Goal: Task Accomplishment & Management: Manage account settings

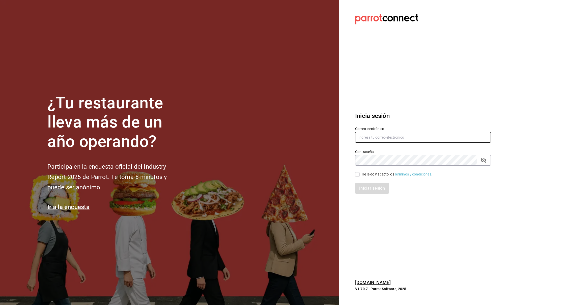
type input "[DOMAIN_NAME][EMAIL_ADDRESS][DOMAIN_NAME]"
drag, startPoint x: 376, startPoint y: 172, endPoint x: 375, endPoint y: 176, distance: 3.9
click at [376, 172] on div "He leído y acepto los Términos y condiciones." at bounding box center [397, 174] width 71 height 5
click at [360, 172] on input "He leído y acepto los Términos y condiciones." at bounding box center [357, 174] width 5 height 5
checkbox input "true"
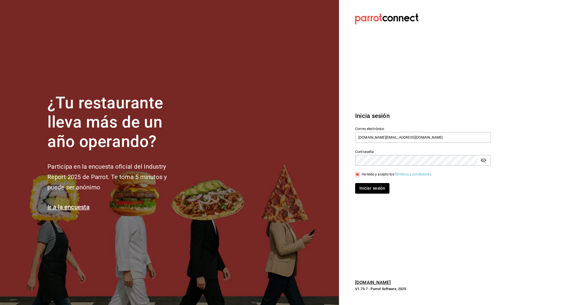
click at [372, 186] on button "Iniciar sesión" at bounding box center [372, 188] width 34 height 11
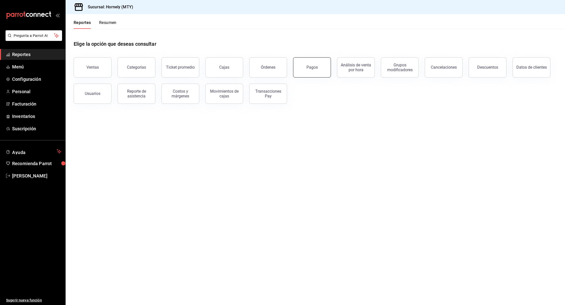
click at [312, 63] on button "Pagos" at bounding box center [312, 67] width 38 height 20
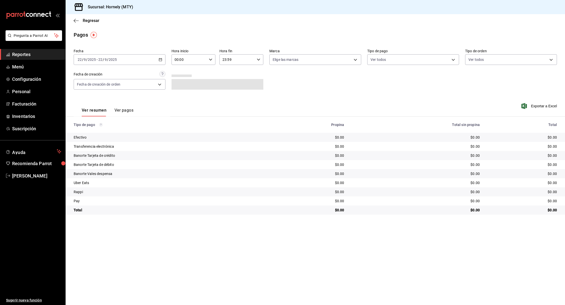
click at [160, 62] on div "2025-09-22 22 / 9 / 2025 - 2025-09-22 22 / 9 / 2025" at bounding box center [120, 59] width 92 height 11
click at [111, 131] on span "Rango de fechas" at bounding box center [97, 131] width 39 height 5
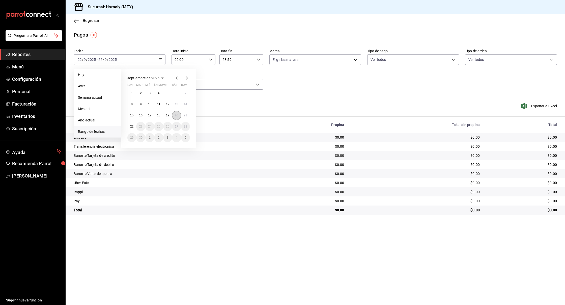
click at [173, 116] on button "20" at bounding box center [176, 115] width 9 height 9
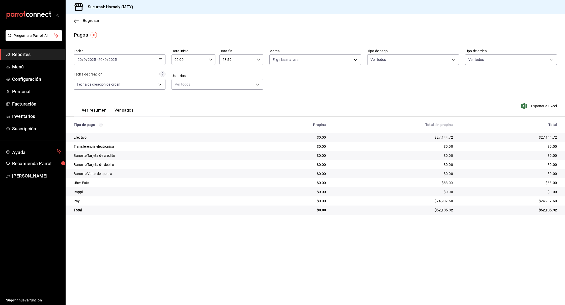
click at [547, 133] on td "$27,144.72" at bounding box center [511, 137] width 108 height 9
click at [546, 135] on div "$27,144.72" at bounding box center [509, 137] width 96 height 5
copy div "27,144.72"
click at [551, 201] on div "$24,907.60" at bounding box center [509, 200] width 96 height 5
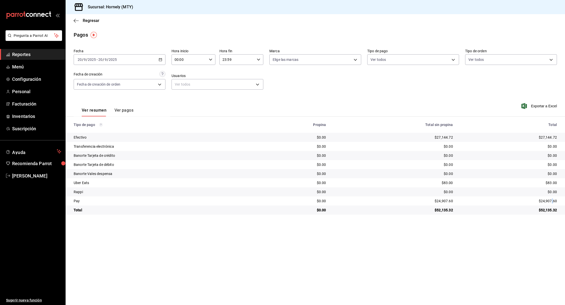
click at [551, 201] on div "$24,907.60" at bounding box center [509, 200] width 96 height 5
copy div "."
click at [550, 201] on div "$24,907.60" at bounding box center [509, 200] width 96 height 5
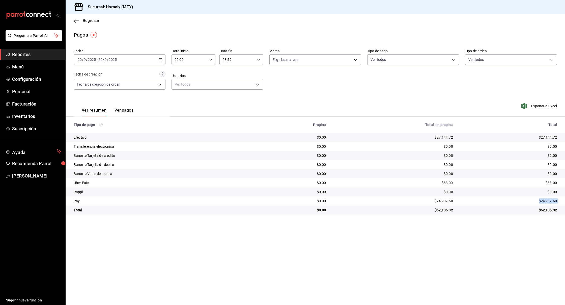
copy div "$24,907.60"
click at [158, 61] on div "[DATE] [DATE] - [DATE] [DATE]" at bounding box center [120, 59] width 92 height 11
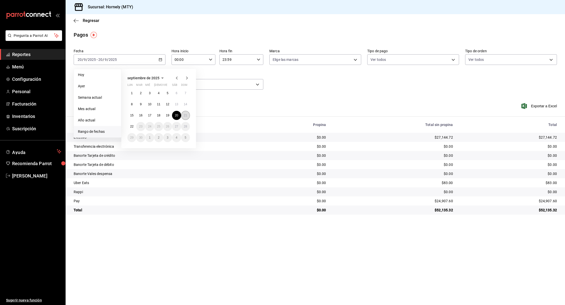
click at [187, 116] on abbr "21" at bounding box center [185, 116] width 3 height 4
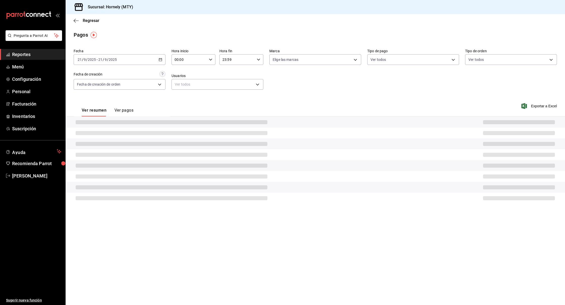
click at [187, 116] on div "Ver resumen Ver pagos Exportar a Excel" at bounding box center [315, 109] width 499 height 27
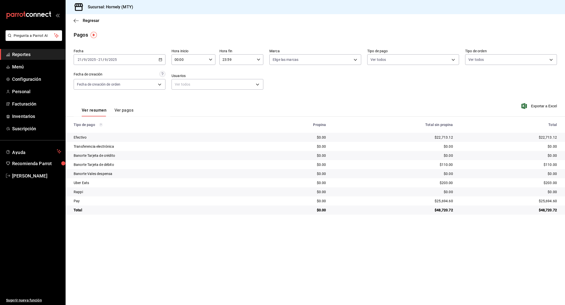
click at [512, 116] on div "Exportar a Excel" at bounding box center [508, 106] width 97 height 21
click at [441, 137] on div "$22,713.12" at bounding box center [393, 137] width 119 height 5
click at [551, 136] on div "$22,713.12" at bounding box center [509, 137] width 96 height 5
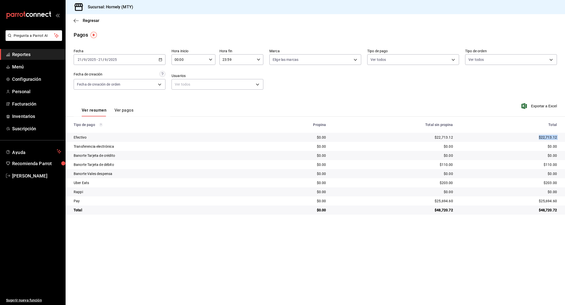
click at [551, 136] on div "$22,713.12" at bounding box center [509, 137] width 96 height 5
copy div "$22,713.12"
click at [550, 201] on div "$25,694.60" at bounding box center [509, 200] width 96 height 5
copy div "25,694.60"
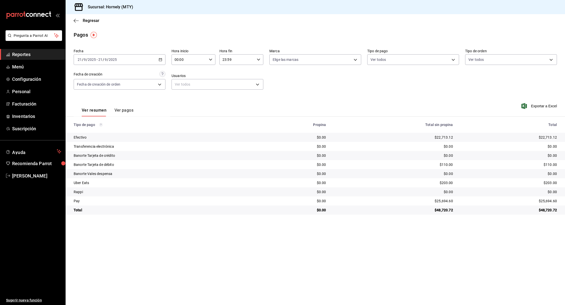
click at [386, 95] on div "Fecha 2025-09-21 21 / 9 / 2025 - 2025-09-21 21 / 9 / 2025 Hora inicio 00:00 Hor…" at bounding box center [315, 71] width 483 height 49
click at [382, 99] on div "Ver resumen Ver pagos Exportar a Excel" at bounding box center [315, 109] width 499 height 27
click at [550, 183] on div "$203.00" at bounding box center [509, 182] width 96 height 5
copy div "203.00"
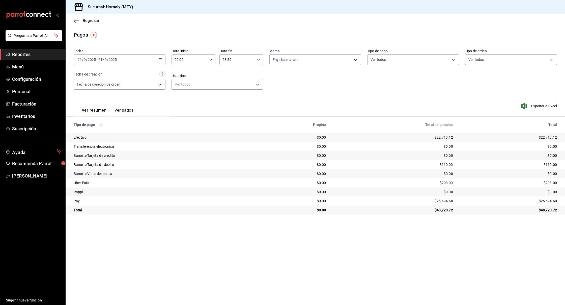
click at [150, 54] on div "2025-09-21 21 / 9 / 2025 - 2025-09-21 21 / 9 / 2025" at bounding box center [120, 59] width 92 height 11
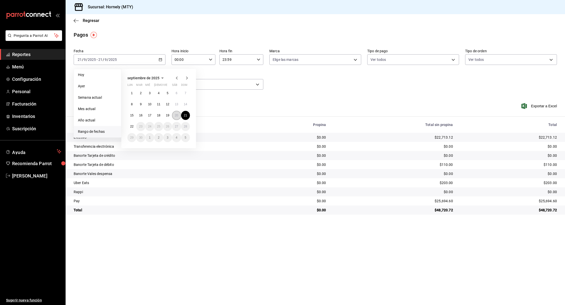
click at [174, 116] on button "20" at bounding box center [176, 115] width 9 height 9
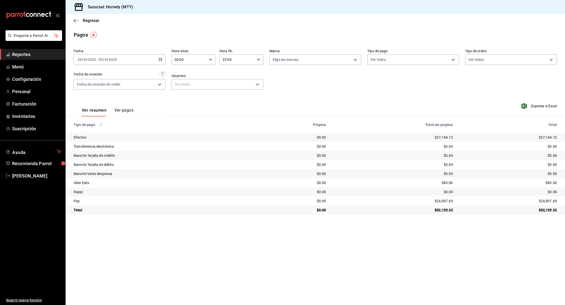
click at [551, 183] on div "$83.00" at bounding box center [509, 182] width 96 height 5
click at [550, 183] on div "$83.00" at bounding box center [509, 182] width 96 height 5
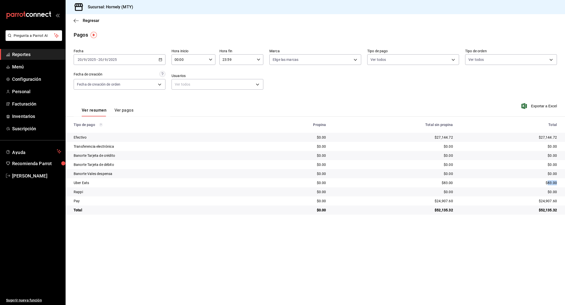
copy div "83.00"
click at [29, 106] on span "Facturación" at bounding box center [36, 103] width 49 height 7
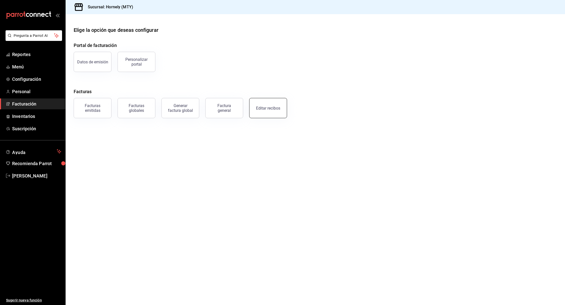
click at [265, 109] on div "Editar recibos" at bounding box center [268, 108] width 24 height 5
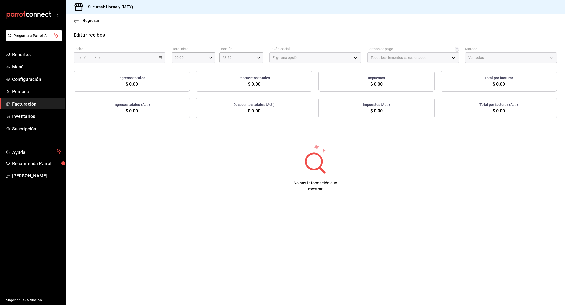
type input "fb0911c4-8c81-440c-afc8-d8364f99058a"
click at [99, 130] on span "Rango de fechas" at bounding box center [97, 129] width 39 height 5
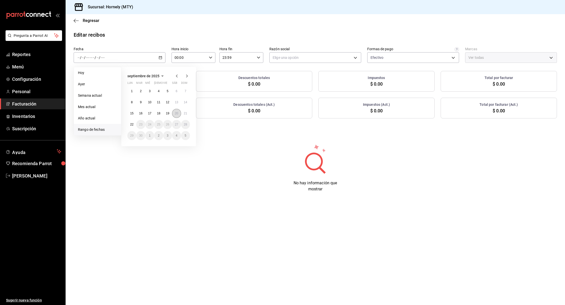
click at [178, 114] on abbr "20" at bounding box center [176, 113] width 3 height 4
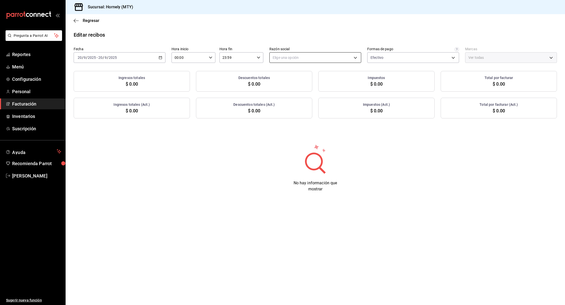
click at [299, 54] on body "Pregunta a Parrot AI Reportes Menú Configuración Personal Facturación Inventari…" at bounding box center [282, 152] width 565 height 305
click at [291, 80] on li "HORNELY PAN Y PASTELES" at bounding box center [315, 82] width 91 height 9
type input "b2cd780a-b572-4f60-9a57-482b6a6c9eaf"
type input "f940d65f-f315-40ad-96cd-36aca2dc56c6"
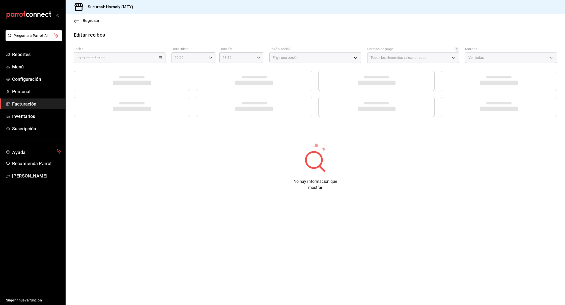
type input "fb0911c4-8c81-440c-afc8-d8364f99058a"
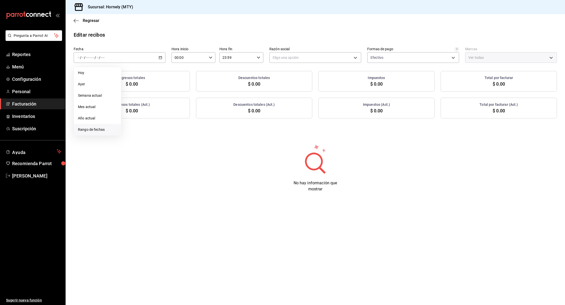
click at [105, 130] on span "Rango de fechas" at bounding box center [97, 129] width 39 height 5
click at [173, 115] on button "20" at bounding box center [176, 113] width 9 height 9
click at [282, 51] on div "Elige una opción" at bounding box center [315, 56] width 92 height 13
click at [283, 55] on body "Pregunta a Parrot AI Reportes Menú Configuración Personal Facturación Inventari…" at bounding box center [282, 152] width 565 height 305
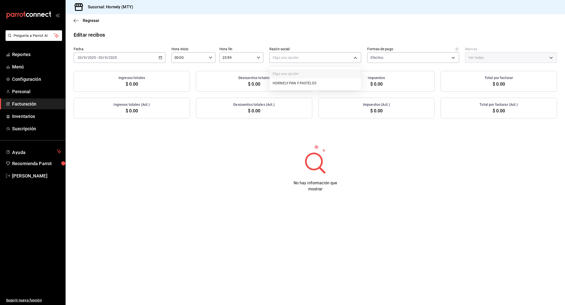
click at [286, 83] on li "HORNELY PAN Y PASTELES" at bounding box center [315, 82] width 91 height 9
type input "b2cd780a-b572-4f60-9a57-482b6a6c9eaf"
type input "f940d65f-f315-40ad-96cd-36aca2dc56c6"
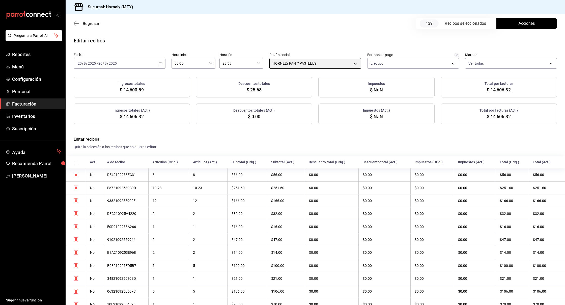
checkbox input "true"
click at [507, 24] on button "Acciones" at bounding box center [526, 23] width 61 height 11
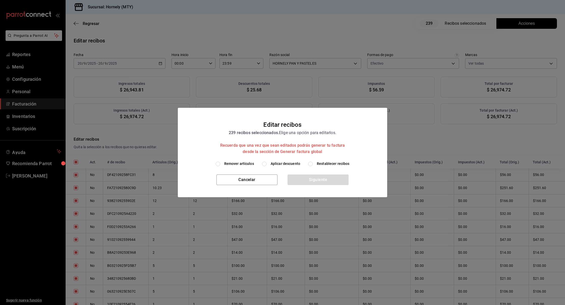
click at [294, 164] on span "Aplicar descuento" at bounding box center [286, 163] width 30 height 5
click at [267, 164] on input "Aplicar descuento" at bounding box center [264, 163] width 5 height 5
radio input "true"
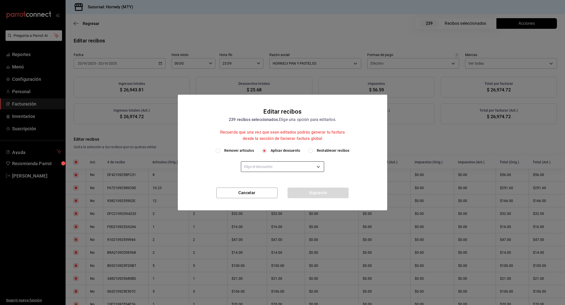
click at [278, 168] on body "Pregunta a Parrot AI Reportes Menú Configuración Personal Facturación Inventari…" at bounding box center [282, 152] width 565 height 305
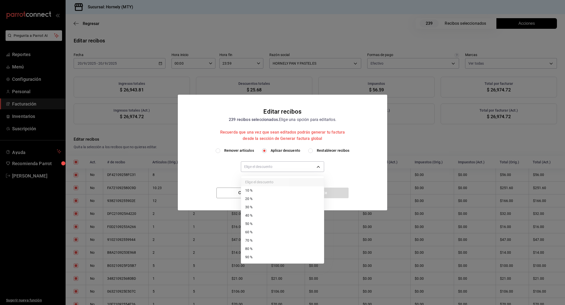
click at [269, 215] on li "40 %" at bounding box center [282, 215] width 83 height 8
type input "40"
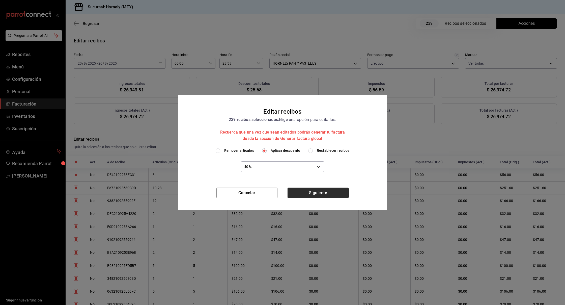
click at [304, 191] on button "Siguiente" at bounding box center [318, 192] width 61 height 11
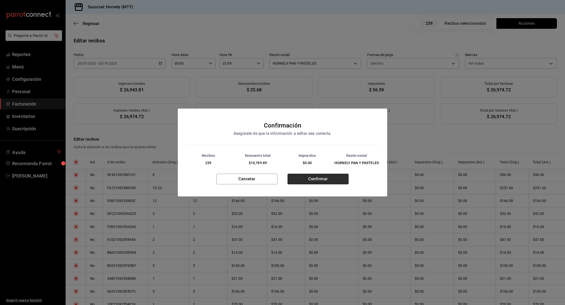
click at [305, 182] on button "Confirmar" at bounding box center [318, 179] width 61 height 11
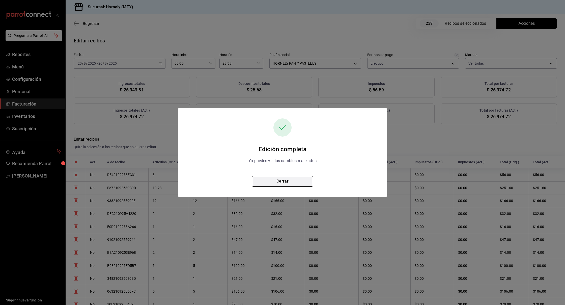
click at [303, 181] on button "Cerrar" at bounding box center [282, 181] width 61 height 11
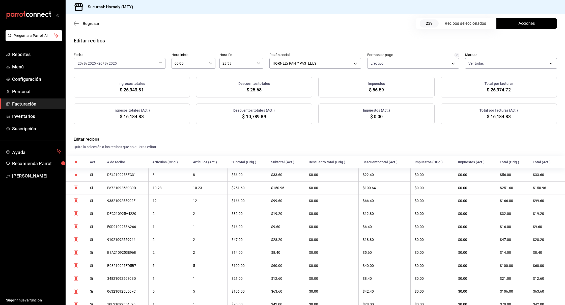
click at [503, 115] on span "$ 16,184.83" at bounding box center [499, 116] width 24 height 7
click at [504, 115] on span "$ 16,184.83" at bounding box center [499, 116] width 24 height 7
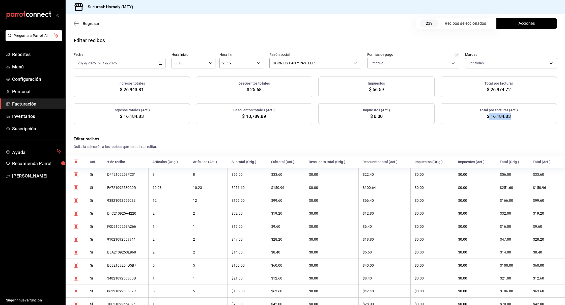
drag, startPoint x: 489, startPoint y: 117, endPoint x: 513, endPoint y: 116, distance: 24.5
click at [513, 116] on div "Total por facturar (Act.) $ 16,184.83" at bounding box center [499, 113] width 116 height 21
copy span "16,184.83"
drag, startPoint x: 268, startPoint y: 115, endPoint x: 247, endPoint y: 115, distance: 20.9
click at [247, 115] on div "Descuentos totales (Act.) $ 10,789.89" at bounding box center [254, 113] width 116 height 21
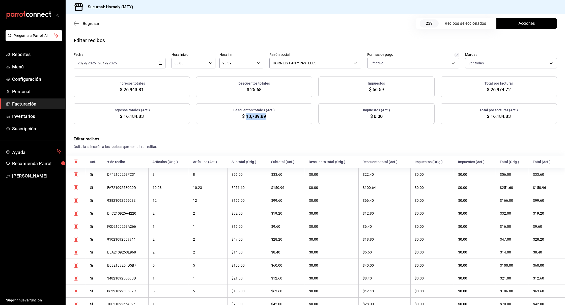
copy span "10,789.89"
click at [145, 60] on div "[DATE] [DATE] - [DATE] [DATE]" at bounding box center [120, 63] width 92 height 11
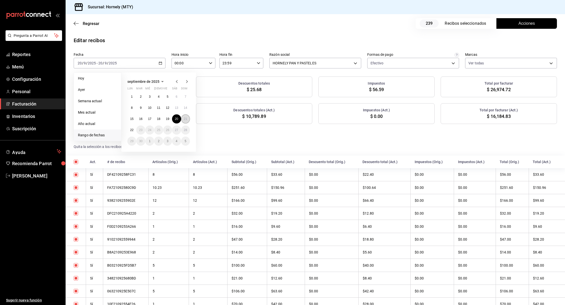
click at [186, 121] on button "21" at bounding box center [185, 118] width 9 height 9
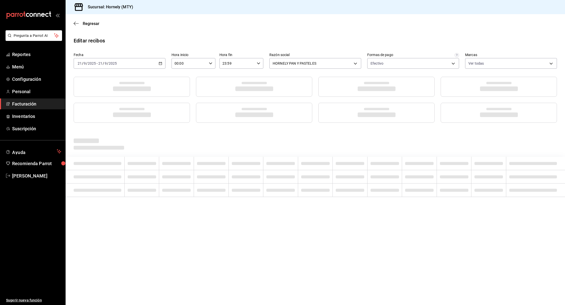
scroll to position [0, 0]
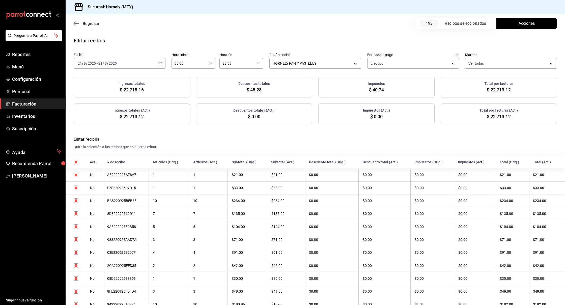
click at [524, 25] on span "Acciones" at bounding box center [527, 23] width 16 height 6
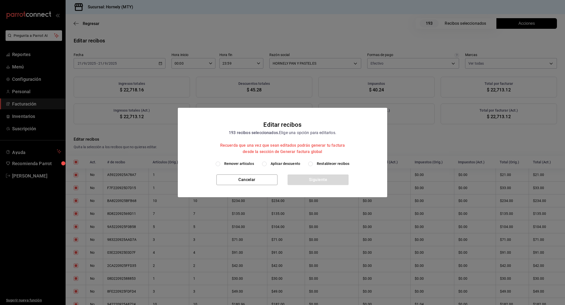
click at [281, 160] on h2 "Editar recibos 193 recibos seleccionados. Elige una opción para editarlos. Recu…" at bounding box center [282, 134] width 209 height 53
click at [284, 165] on span "Aplicar descuento" at bounding box center [286, 163] width 30 height 5
click at [267, 165] on input "Aplicar descuento" at bounding box center [264, 163] width 5 height 5
radio input "true"
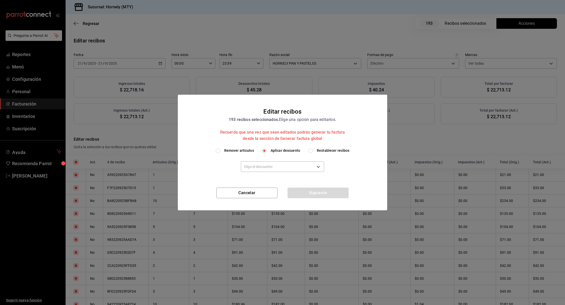
click at [277, 172] on div "Elige el descuento" at bounding box center [282, 166] width 83 height 14
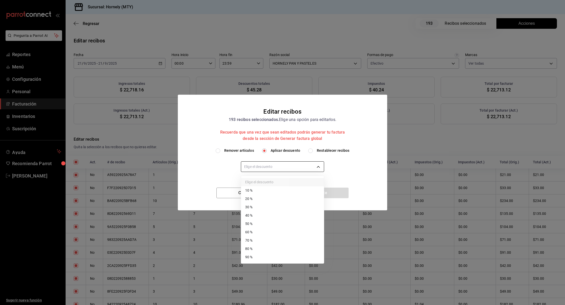
click at [281, 165] on body "Pregunta a Parrot AI Reportes Menú Configuración Personal Facturación Inventari…" at bounding box center [282, 152] width 565 height 305
click at [262, 215] on li "40 %" at bounding box center [282, 215] width 83 height 8
type input "40"
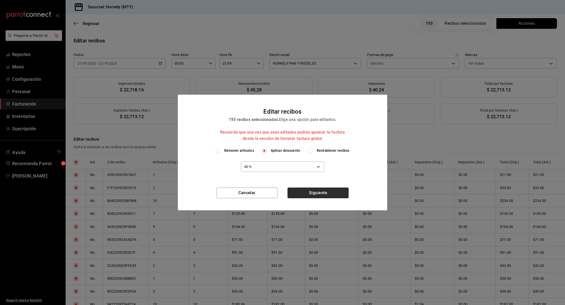
click at [304, 192] on button "Siguiente" at bounding box center [318, 192] width 61 height 11
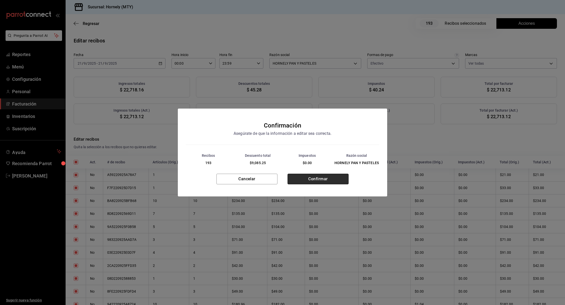
click at [311, 180] on button "Confirmar" at bounding box center [318, 179] width 61 height 11
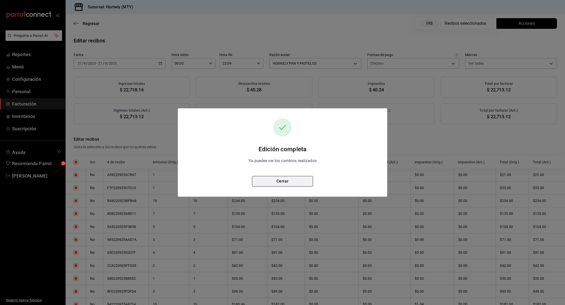
click at [296, 177] on button "Cerrar" at bounding box center [282, 181] width 61 height 11
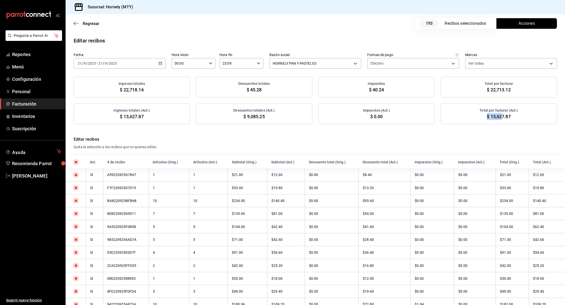
drag, startPoint x: 516, startPoint y: 116, endPoint x: 502, endPoint y: 118, distance: 14.0
click at [502, 118] on div "Total por facturar (Act.) $ 13,627.87" at bounding box center [499, 113] width 116 height 21
drag, startPoint x: 518, startPoint y: 116, endPoint x: 515, endPoint y: 118, distance: 3.4
click at [515, 118] on div "Total por facturar (Act.) $ 13,627.87" at bounding box center [499, 113] width 116 height 21
copy div "$ 13,627.87"
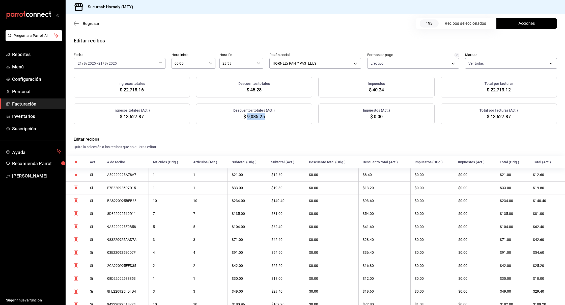
drag, startPoint x: 268, startPoint y: 118, endPoint x: 247, endPoint y: 117, distance: 21.5
click at [247, 117] on div "Descuentos totales (Act.) $ 9,085.25" at bounding box center [254, 113] width 116 height 21
copy span "9,085.25"
drag, startPoint x: 388, startPoint y: 148, endPoint x: 374, endPoint y: 92, distance: 57.7
click at [388, 145] on h4 "Quita la selección a los recibos que no quieras editar." at bounding box center [315, 146] width 483 height 5
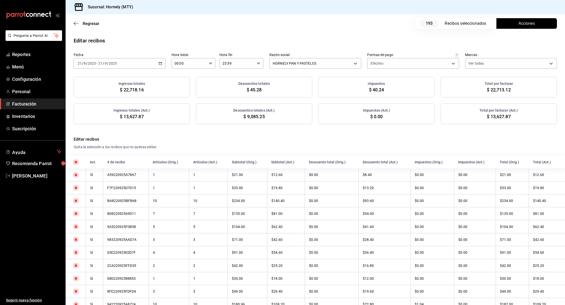
click at [354, 42] on div "Editar recibos" at bounding box center [315, 41] width 499 height 8
click at [26, 53] on span "Reportes" at bounding box center [36, 54] width 49 height 7
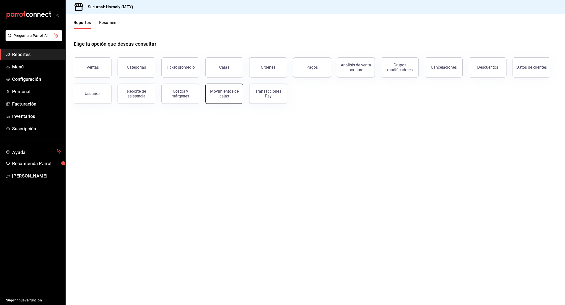
click at [232, 101] on button "Movimientos de cajas" at bounding box center [224, 93] width 38 height 20
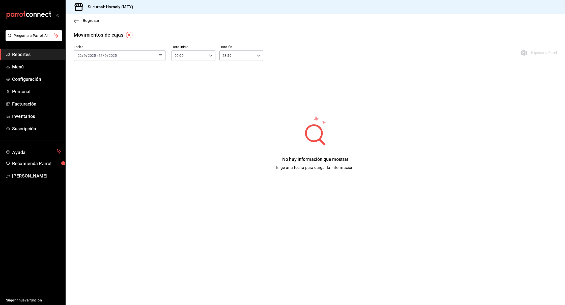
click at [24, 54] on span "Reportes" at bounding box center [36, 54] width 49 height 7
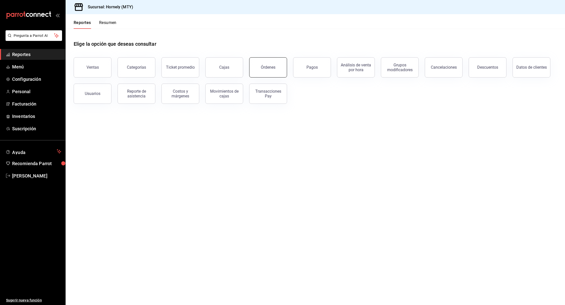
click at [260, 74] on button "Órdenes" at bounding box center [268, 67] width 38 height 20
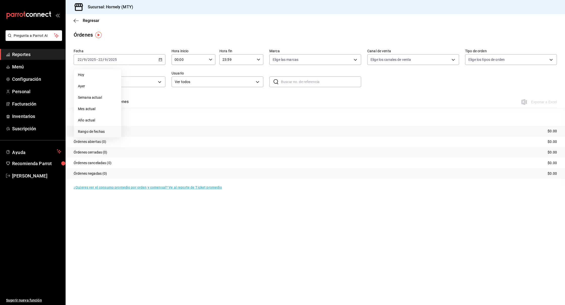
click at [88, 128] on li "Rango de fechas" at bounding box center [97, 131] width 47 height 11
click at [178, 115] on abbr "20" at bounding box center [176, 116] width 3 height 4
click at [104, 130] on p "Órdenes totales (378)" at bounding box center [91, 130] width 35 height 5
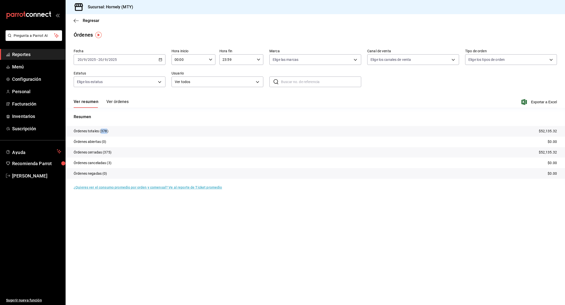
copy p "378"
click at [141, 64] on div "[DATE] [DATE] - [DATE] [DATE]" at bounding box center [120, 59] width 92 height 11
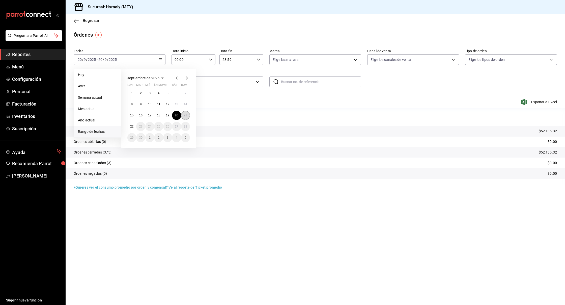
click at [184, 117] on abbr "21" at bounding box center [185, 116] width 3 height 4
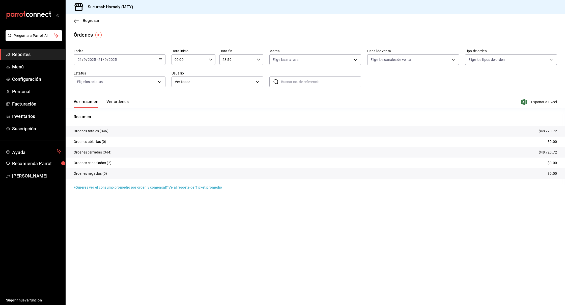
click at [104, 131] on p "Órdenes totales (346)" at bounding box center [91, 130] width 35 height 5
copy p "346"
click at [44, 56] on span "Reportes" at bounding box center [36, 54] width 49 height 7
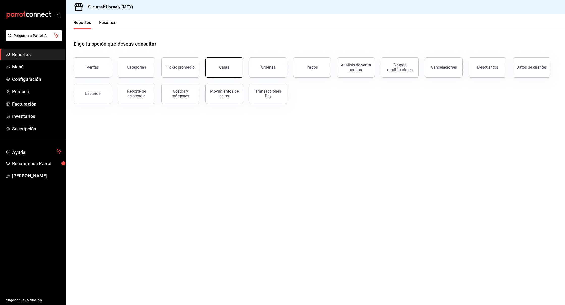
click at [233, 73] on link "Cajas" at bounding box center [224, 67] width 38 height 20
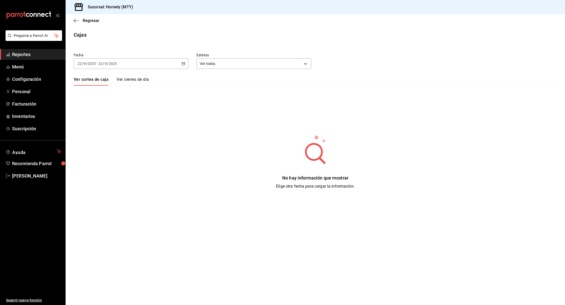
click at [179, 61] on div "[DATE] [DATE] - [DATE] [DATE]" at bounding box center [131, 63] width 115 height 11
click at [104, 131] on li "Rango de fechas" at bounding box center [97, 135] width 47 height 11
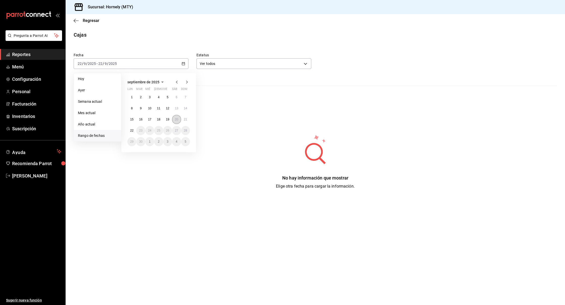
click at [178, 119] on abbr "20" at bounding box center [176, 120] width 3 height 4
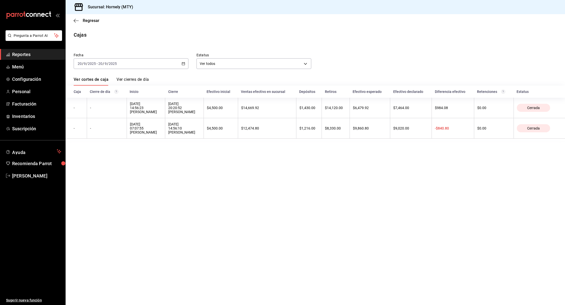
click at [129, 65] on div "[DATE] [DATE] - [DATE] [DATE]" at bounding box center [131, 63] width 115 height 11
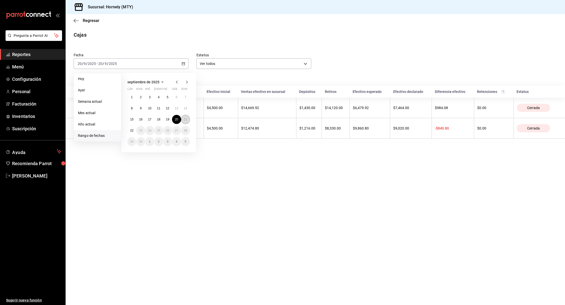
click at [183, 118] on button "21" at bounding box center [185, 119] width 9 height 9
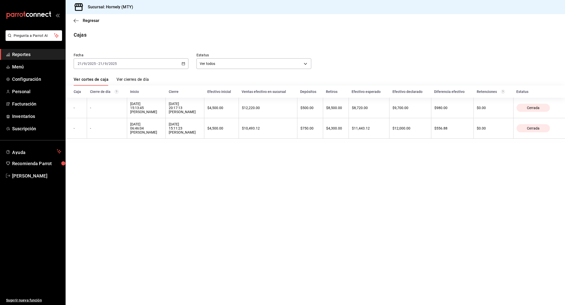
click at [354, 168] on main "Regresar Cajas Fecha [DATE] [DATE] - [DATE] [DATE] Estatus Ver todos ALL Ver co…" at bounding box center [315, 159] width 499 height 291
click at [27, 55] on span "Reportes" at bounding box center [36, 54] width 49 height 7
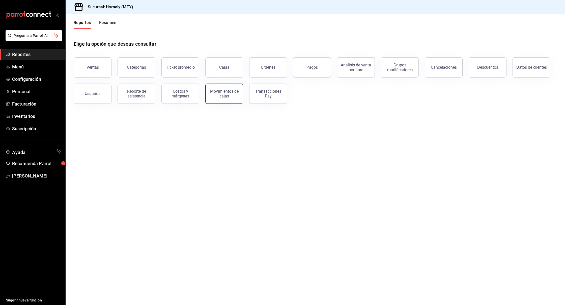
click at [236, 97] on div "Movimientos de cajas" at bounding box center [224, 94] width 31 height 10
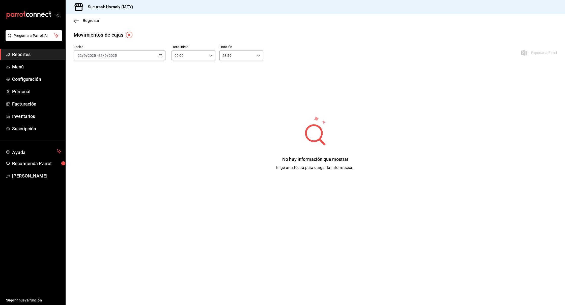
click at [153, 51] on div "[DATE] [DATE] - [DATE] [DATE]" at bounding box center [120, 55] width 92 height 11
click at [98, 127] on span "Rango de fechas" at bounding box center [97, 127] width 39 height 5
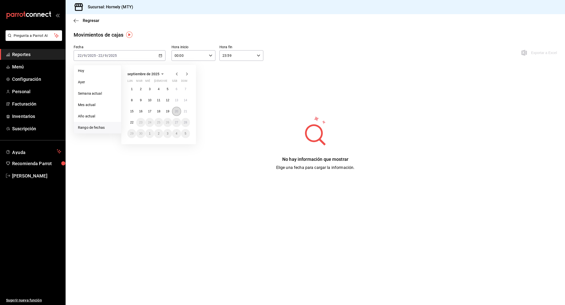
click at [176, 112] on abbr "20" at bounding box center [176, 111] width 3 height 4
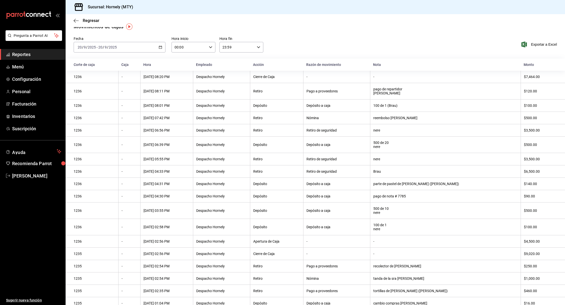
scroll to position [3, 0]
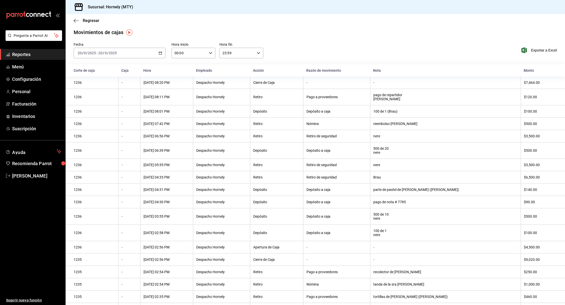
click at [126, 52] on div "[DATE] [DATE] - [DATE] [DATE]" at bounding box center [120, 53] width 92 height 11
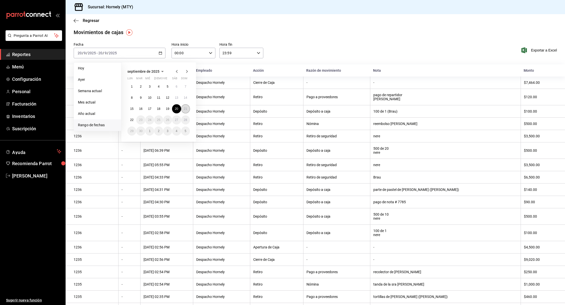
click at [188, 111] on button "21" at bounding box center [185, 108] width 9 height 9
